Goal: Task Accomplishment & Management: Complete application form

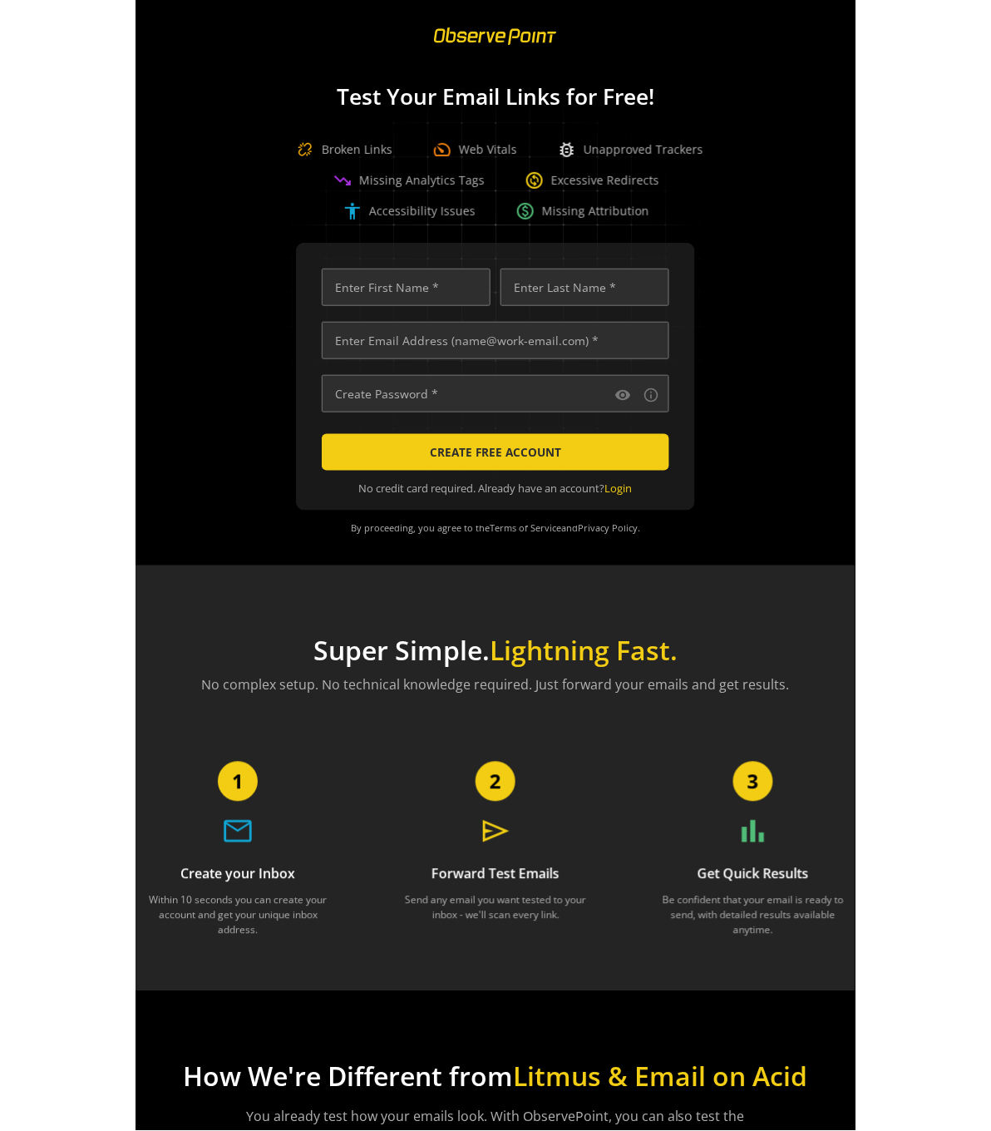
scroll to position [0, 5728]
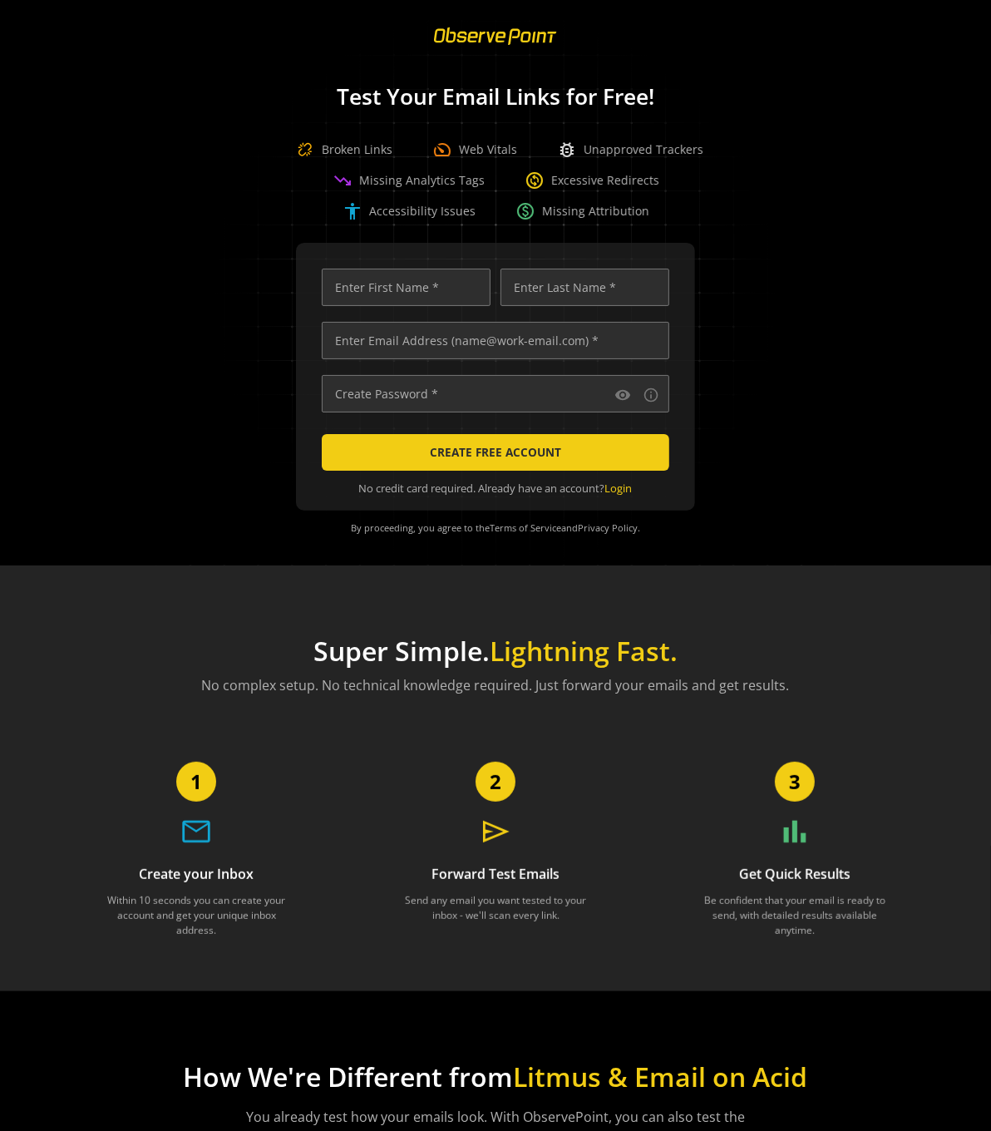
scroll to position [0, 5592]
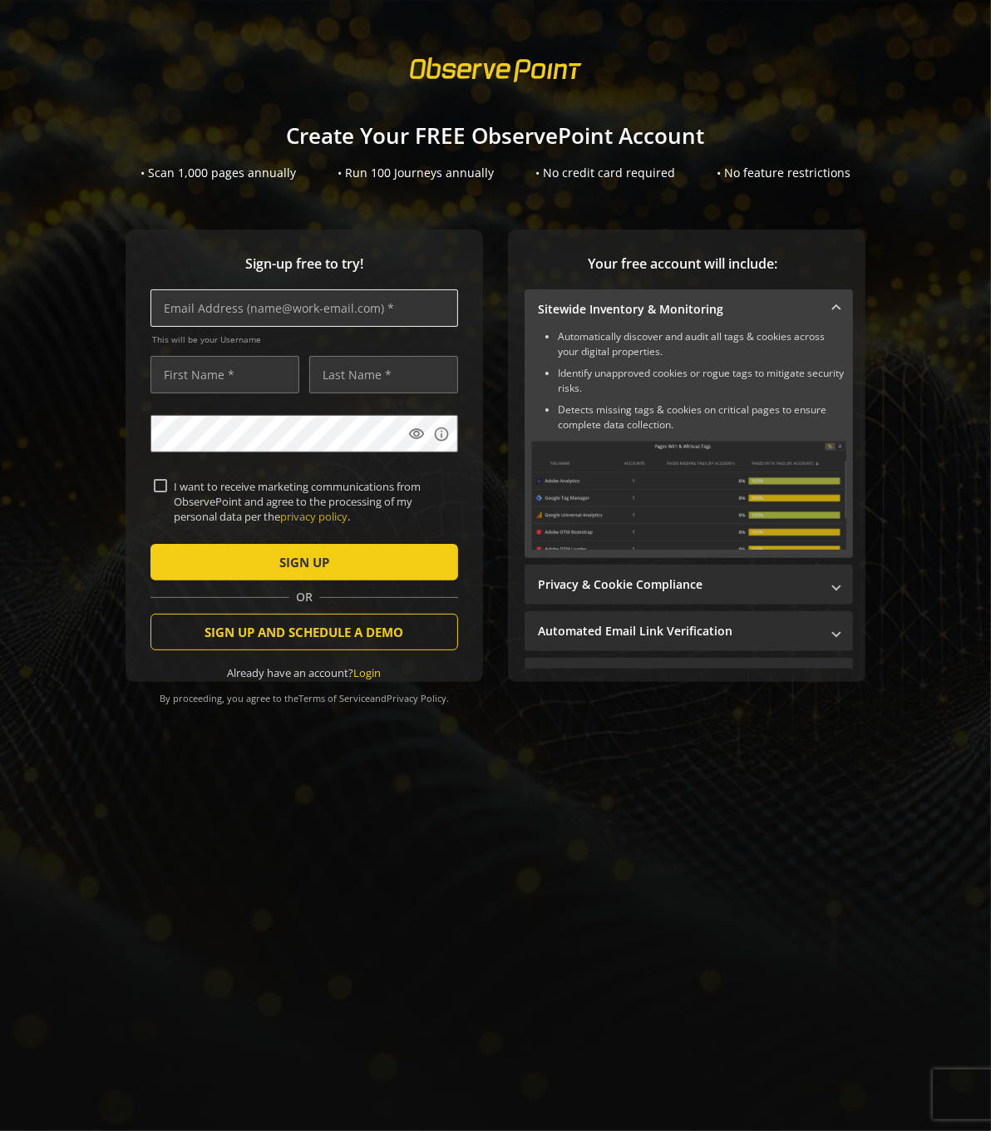
click at [297, 306] on input "text" at bounding box center [305, 307] width 308 height 37
type input "tamera.eaton@observepoint.com"
type input "Tamera"
type input "Eaton"
click at [232, 315] on input "tamera.eaton@observepoint.com" at bounding box center [305, 307] width 308 height 37
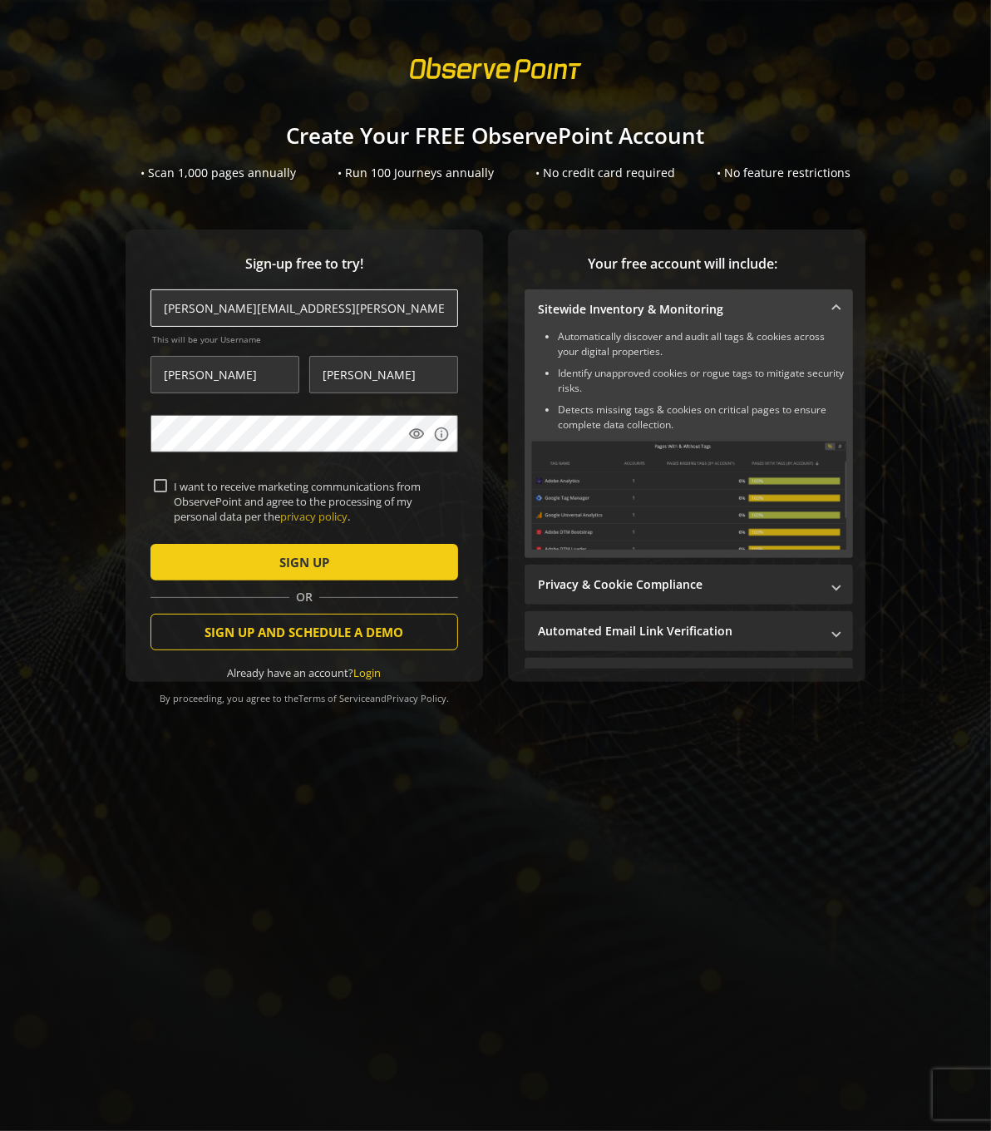
click at [232, 310] on input "tamera.eaton@observepoint.com" at bounding box center [305, 307] width 308 height 37
type input "tamera.eaton+99@observepoint.com"
click at [237, 523] on label "I want to receive marketing communications from ObservePoint and agree to the p…" at bounding box center [311, 502] width 288 height 46
click at [167, 492] on input "I want to receive marketing communications from ObservePoint and agree to the p…" at bounding box center [160, 485] width 13 height 13
checkbox input "true"
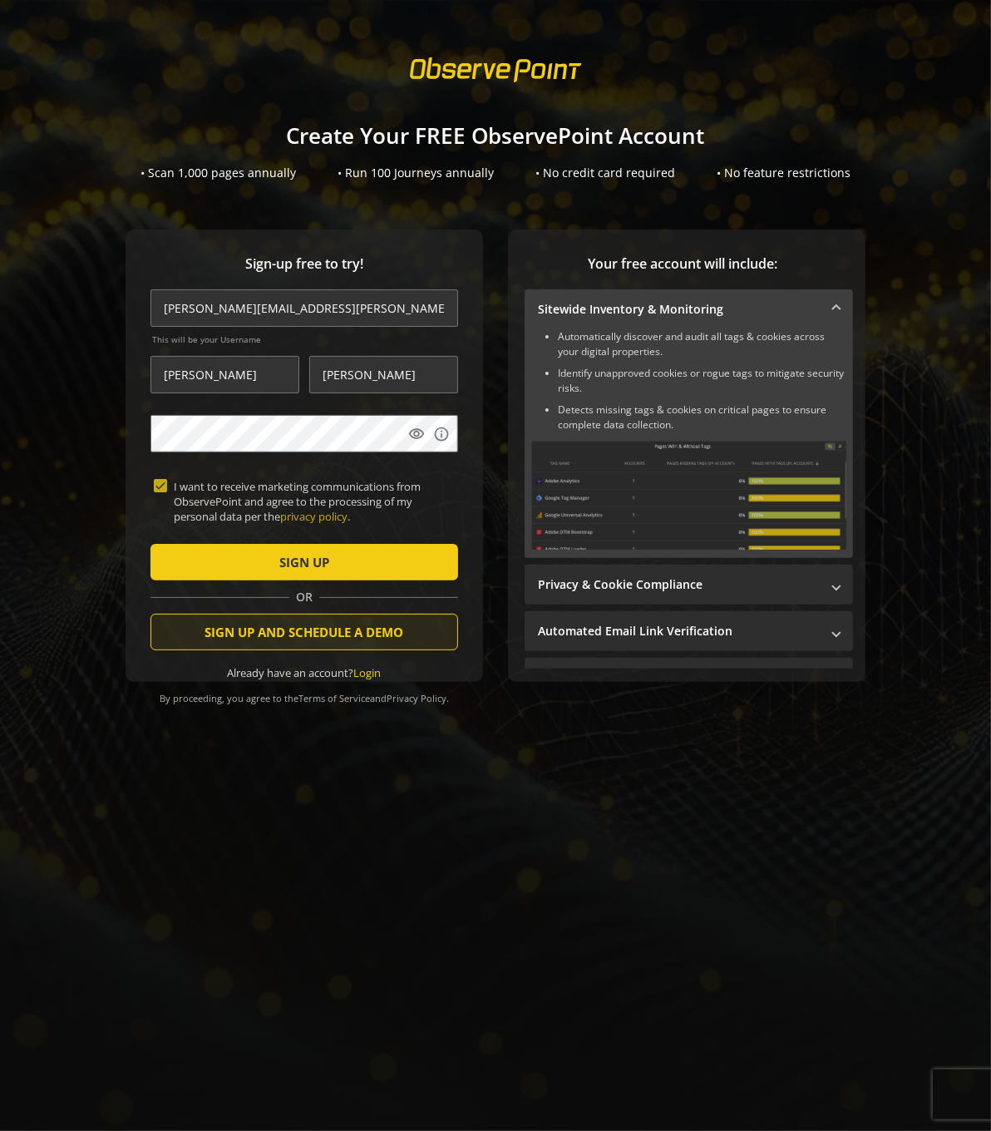
click at [297, 637] on span "SIGN UP AND SCHEDULE A DEMO" at bounding box center [304, 632] width 199 height 30
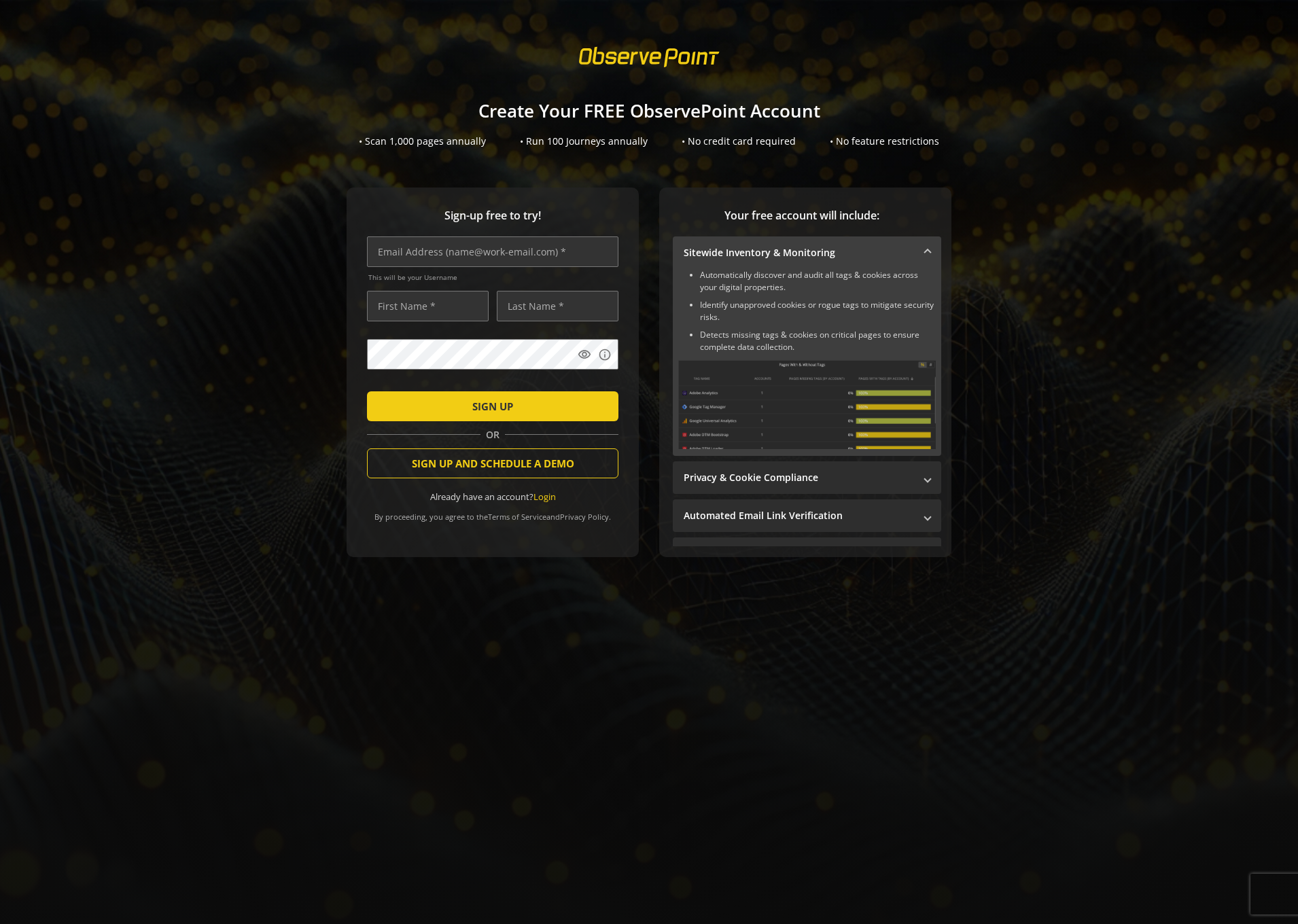
click at [1059, 176] on sign-up "Create Your FREE ObservePoint Account • Scan 1,000 pages annually • Run 100 Jou…" at bounding box center [649, 462] width 1298 height 924
click at [1121, 539] on div "Sign-up free to try! This will be your Username visibility info SIGN UP OR SIGN…" at bounding box center [649, 400] width 1265 height 424
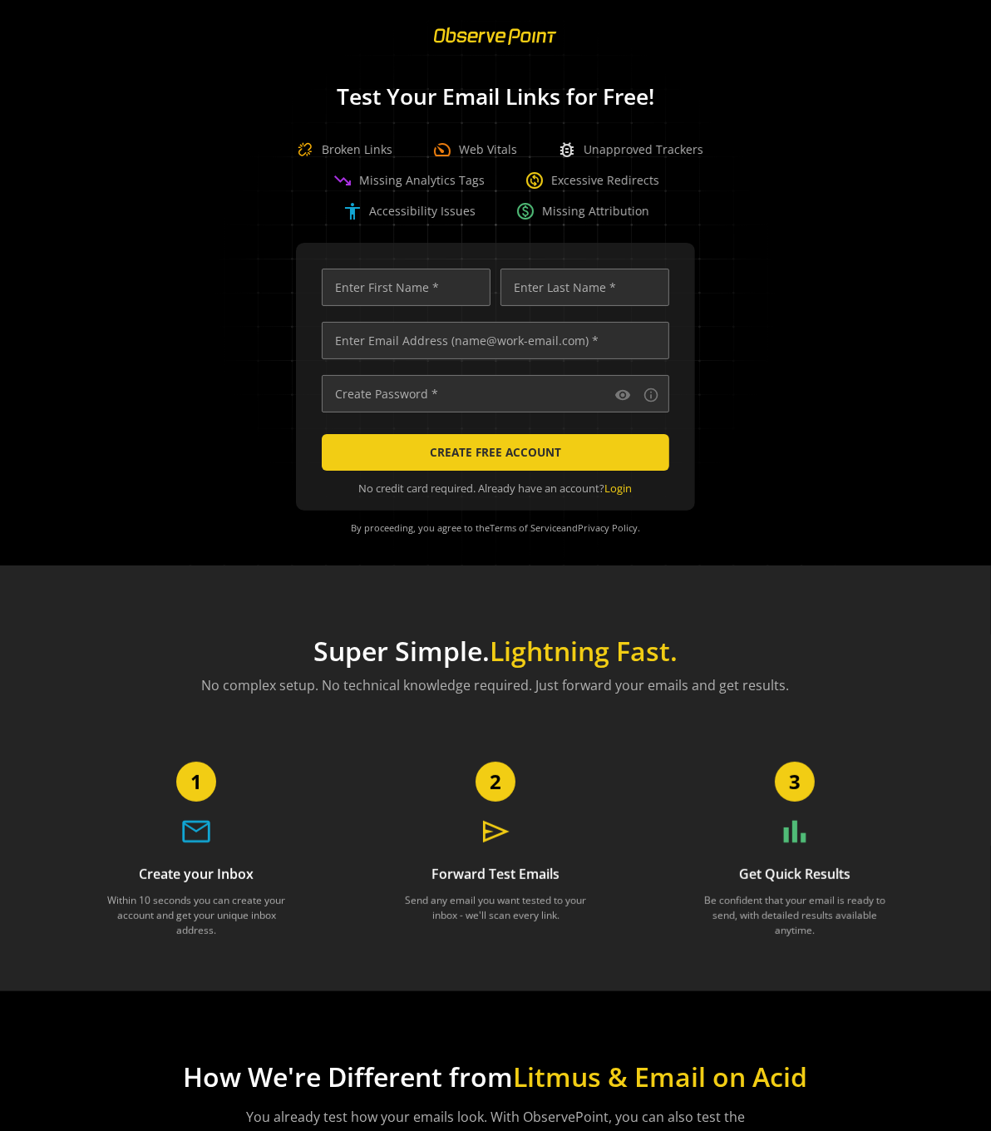
scroll to position [0, 5592]
